Goal: Find specific page/section: Find specific page/section

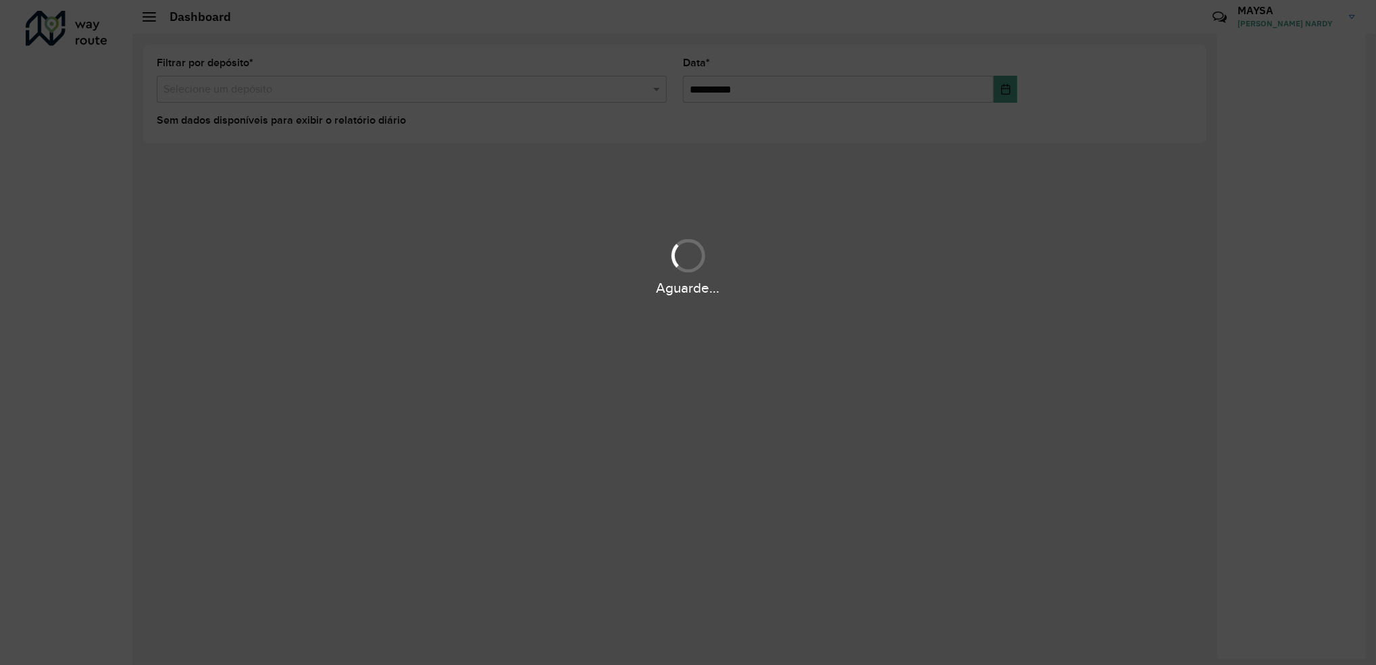
drag, startPoint x: 424, startPoint y: 261, endPoint x: 324, endPoint y: 129, distance: 165.9
click at [424, 261] on div "Aguarde..." at bounding box center [688, 266] width 1376 height 64
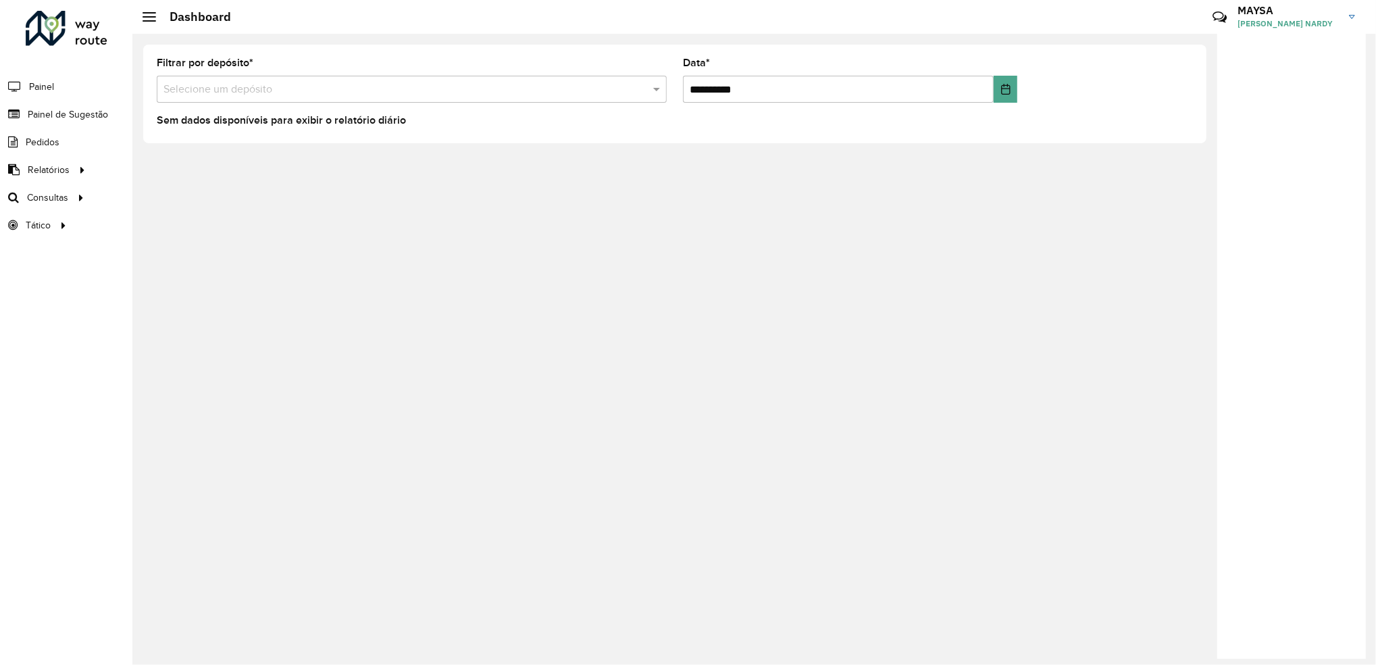
click at [485, 626] on div "**********" at bounding box center [754, 349] width 1244 height 631
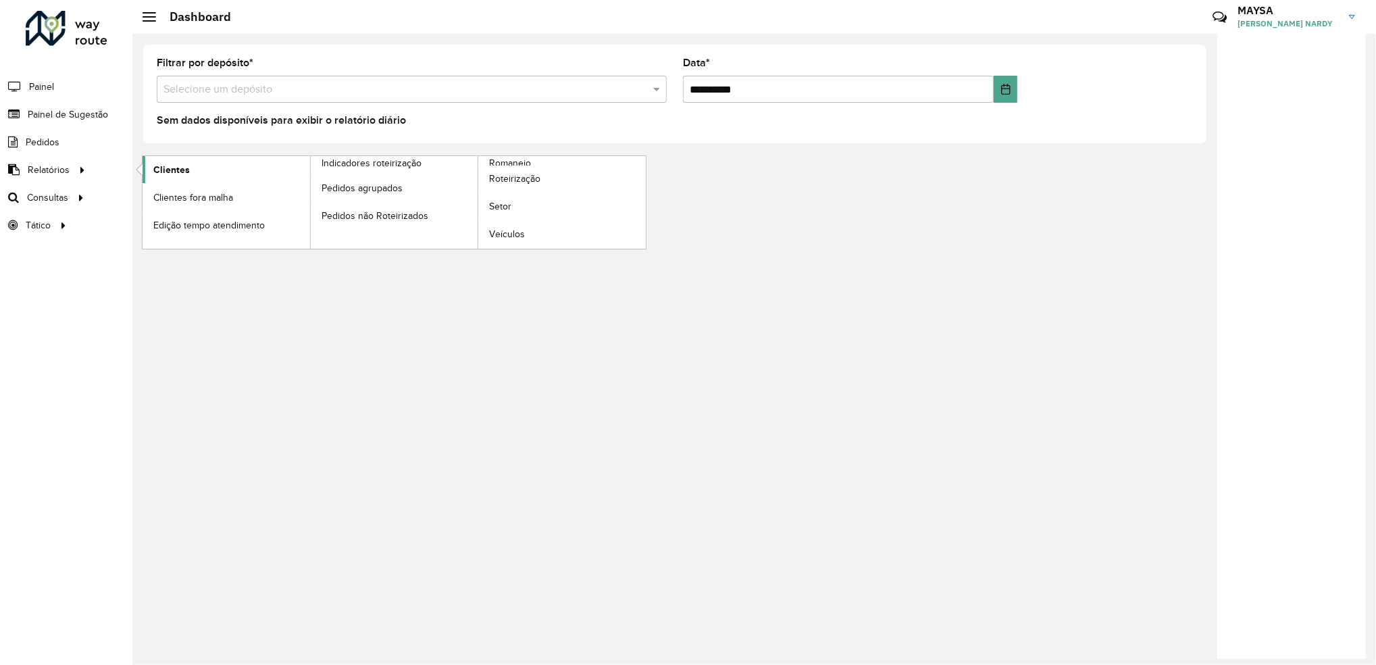
click at [174, 175] on span "Clientes" at bounding box center [171, 170] width 36 height 14
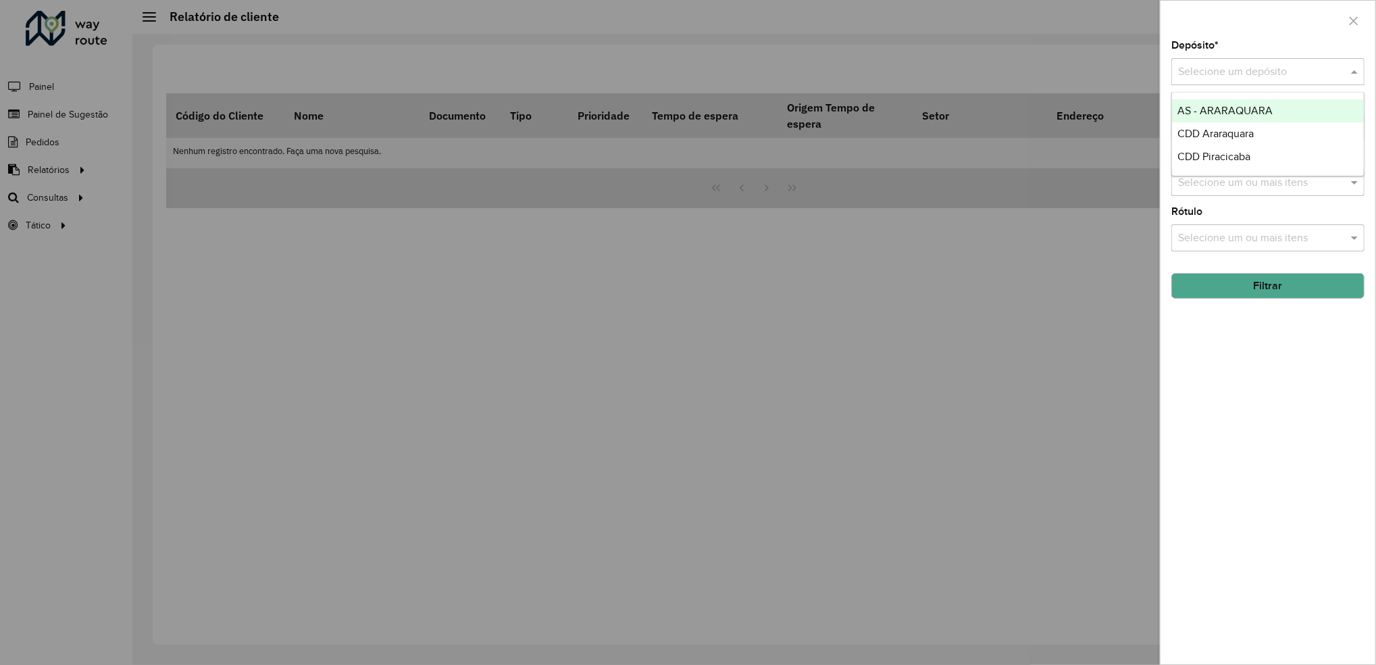
click at [1243, 74] on input "text" at bounding box center [1254, 72] width 153 height 16
click at [1212, 158] on span "CDD Piracicaba" at bounding box center [1214, 156] width 73 height 11
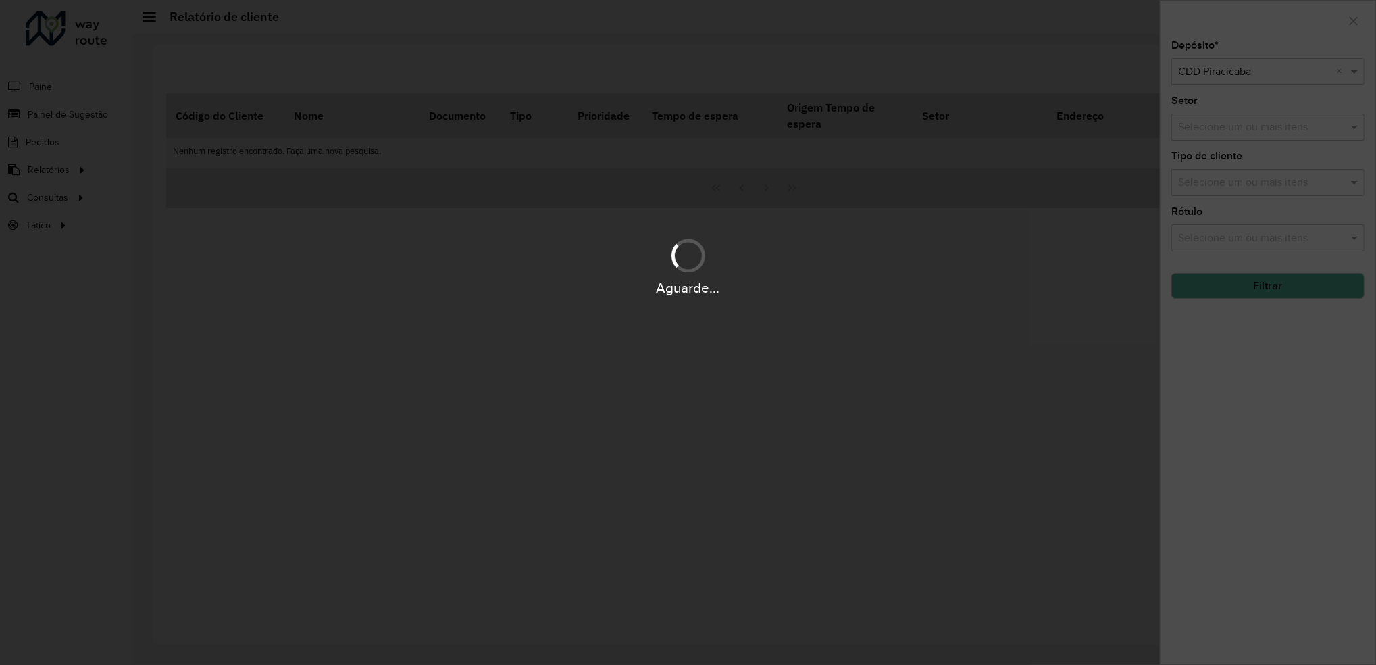
click at [1252, 292] on div "Aguarde..." at bounding box center [688, 287] width 1376 height 21
click at [1278, 346] on div "Aguarde..." at bounding box center [688, 332] width 1376 height 665
click at [941, 423] on div "Aguarde..." at bounding box center [688, 332] width 1376 height 665
click at [700, 324] on div "Aguarde..." at bounding box center [688, 332] width 1376 height 665
click at [1065, 198] on div "Aguarde..." at bounding box center [688, 332] width 1376 height 665
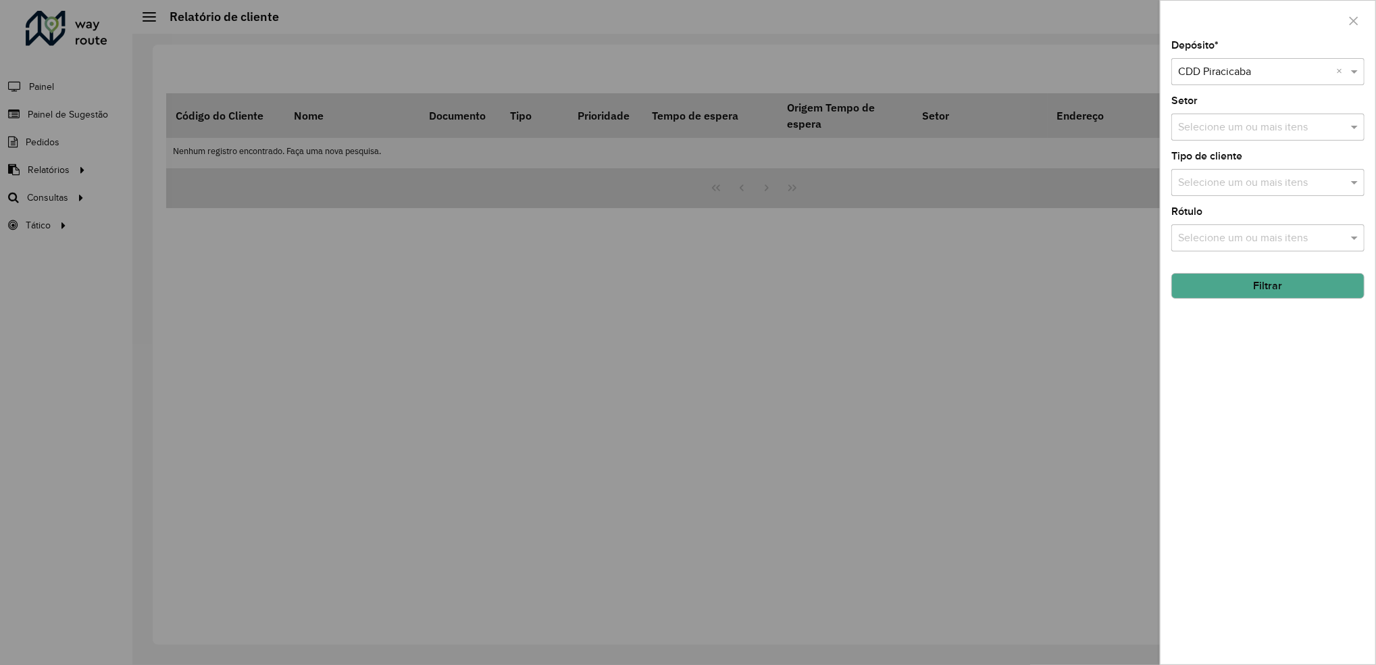
click at [1294, 280] on button "Filtrar" at bounding box center [1268, 286] width 193 height 26
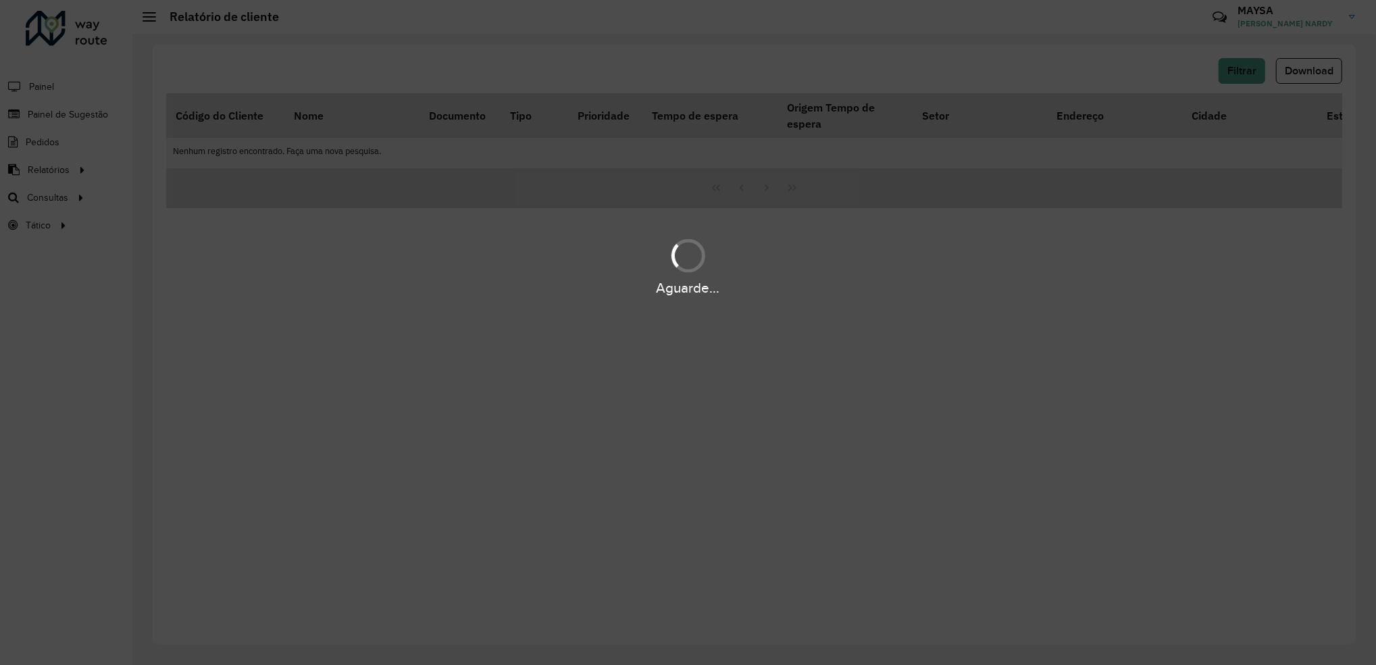
click at [737, 320] on div "Aguarde..." at bounding box center [688, 332] width 1376 height 665
click at [740, 497] on div "Aguarde..." at bounding box center [688, 332] width 1376 height 665
click at [601, 313] on div "Aguarde..." at bounding box center [688, 332] width 1376 height 665
click at [1019, 92] on div "Aguarde..." at bounding box center [688, 332] width 1376 height 665
